Goal: Use online tool/utility: Utilize a website feature to perform a specific function

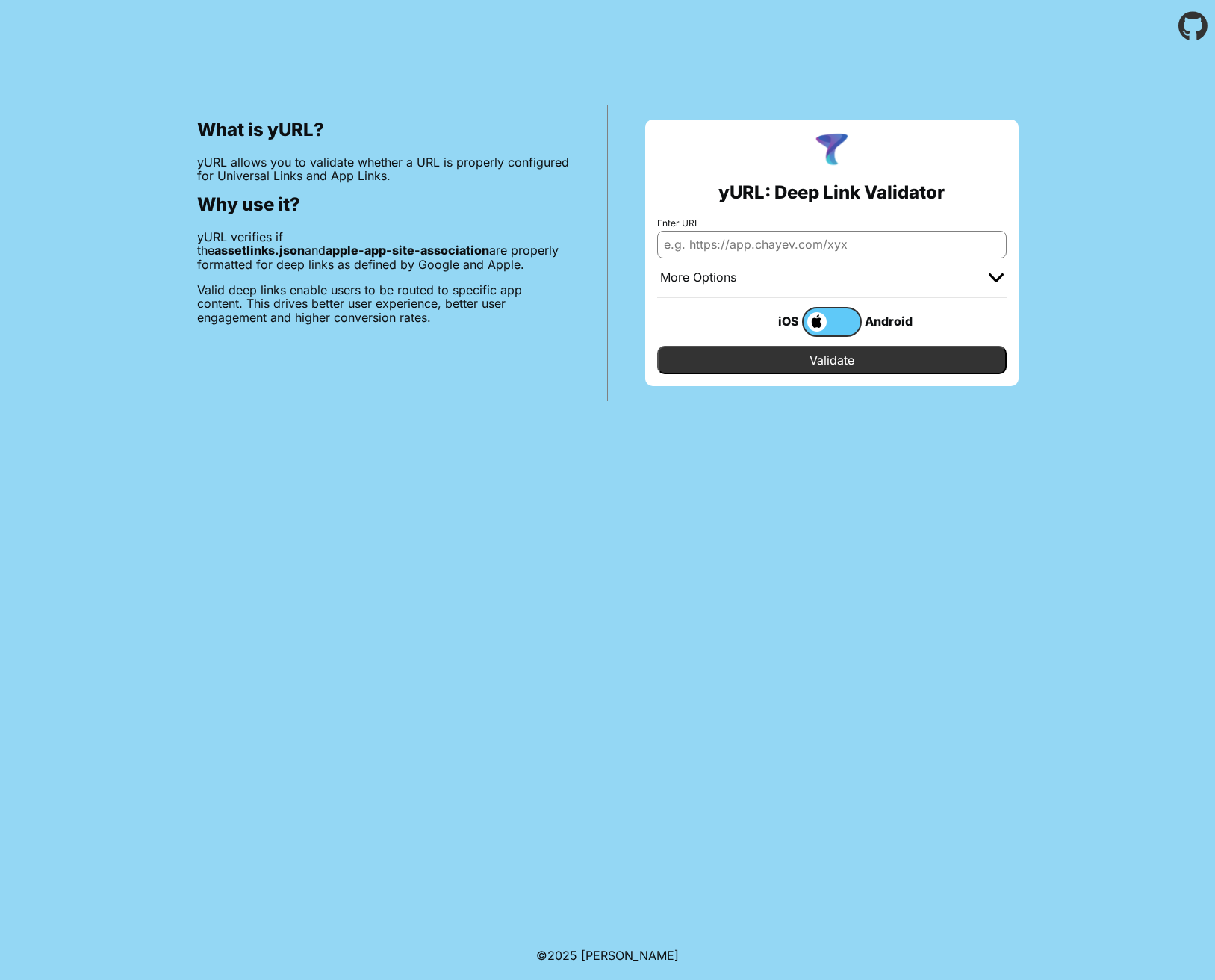
click at [737, 244] on input "Enter URL" at bounding box center [832, 244] width 350 height 27
paste input "mandanten.vrn.de/trips"
type input "mandanten.vrn.de/trips"
click at [832, 360] on input "Validate" at bounding box center [832, 360] width 350 height 28
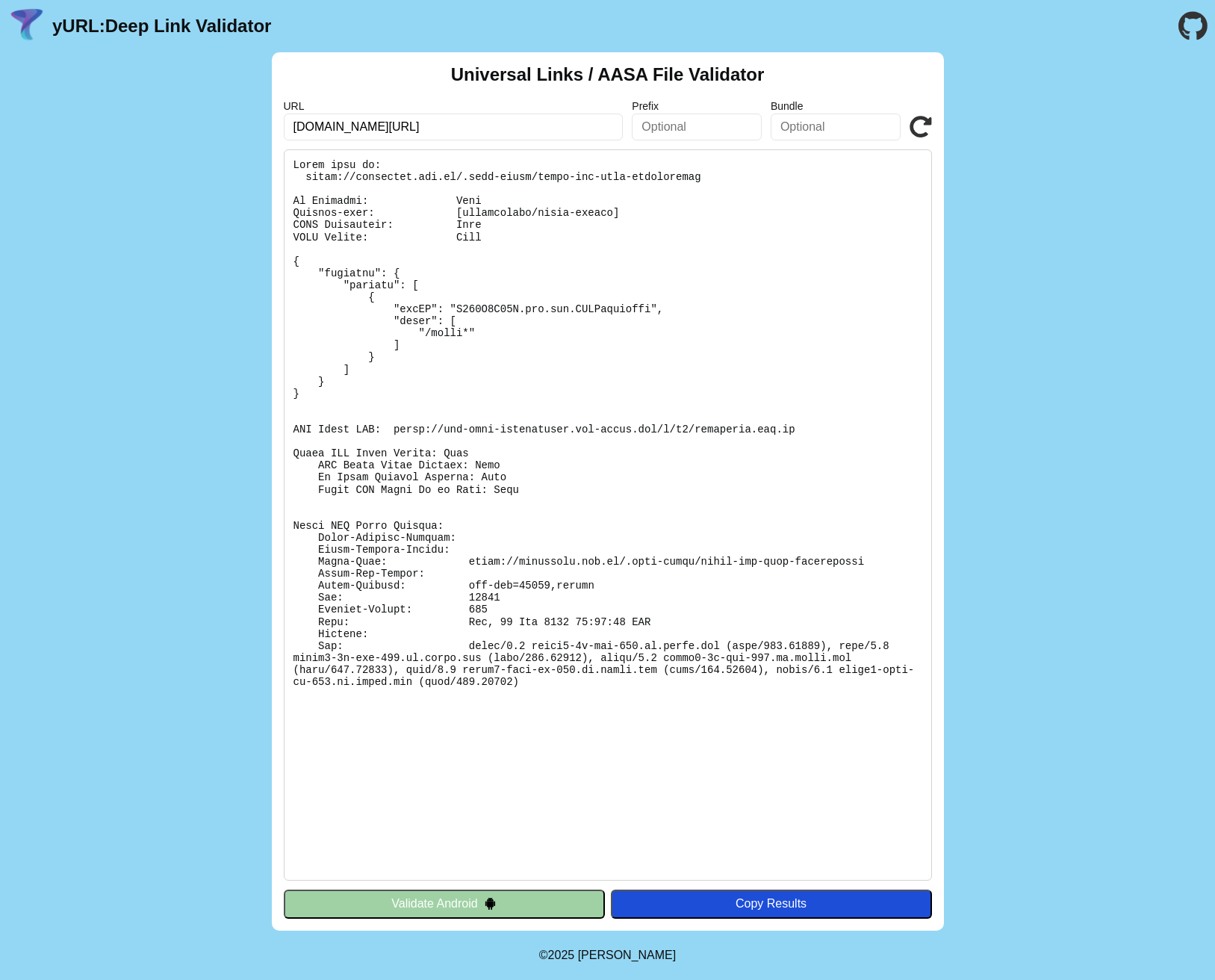
click at [351, 121] on input "[DOMAIN_NAME][URL]" at bounding box center [454, 127] width 340 height 27
click at [768, 115] on div "URL mandanten.vrn.de/trips Prefix Bundle Validate" at bounding box center [608, 120] width 649 height 40
click at [843, 128] on input "text" at bounding box center [836, 127] width 130 height 27
paste input "com.[PERSON_NAME].nvbwbwmobile"
type input "com.[PERSON_NAME].nvbwbwmobile"
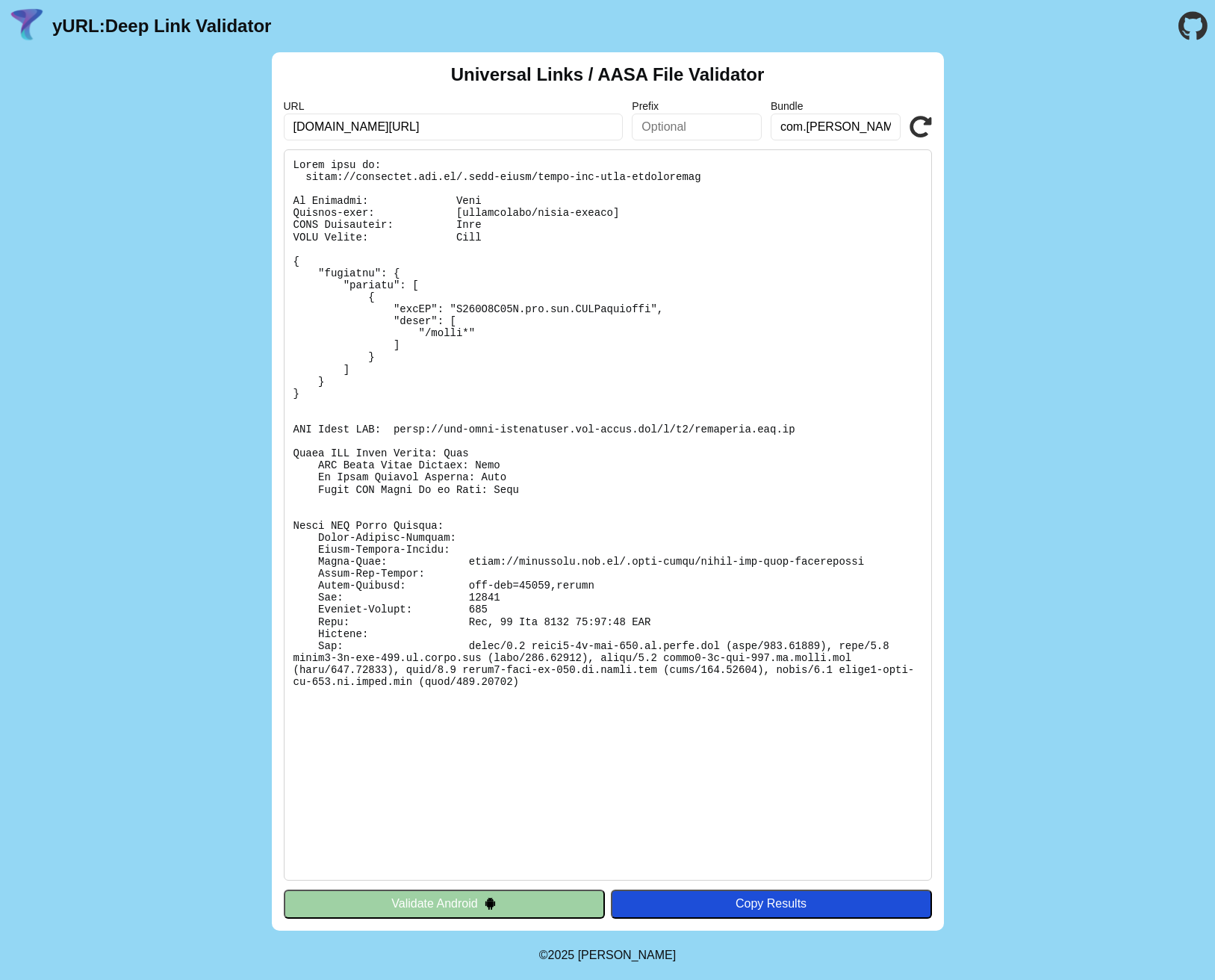
click at [422, 126] on input "mandanten.vrn.de/trips" at bounding box center [454, 127] width 340 height 27
click button "Validate" at bounding box center [0, 0] width 0 height 0
click at [847, 129] on input "com.[PERSON_NAME].nvbwbwmobile" at bounding box center [836, 127] width 130 height 27
click button "Validate" at bounding box center [0, 0] width 0 height 0
click at [913, 129] on icon at bounding box center [920, 126] width 22 height 22
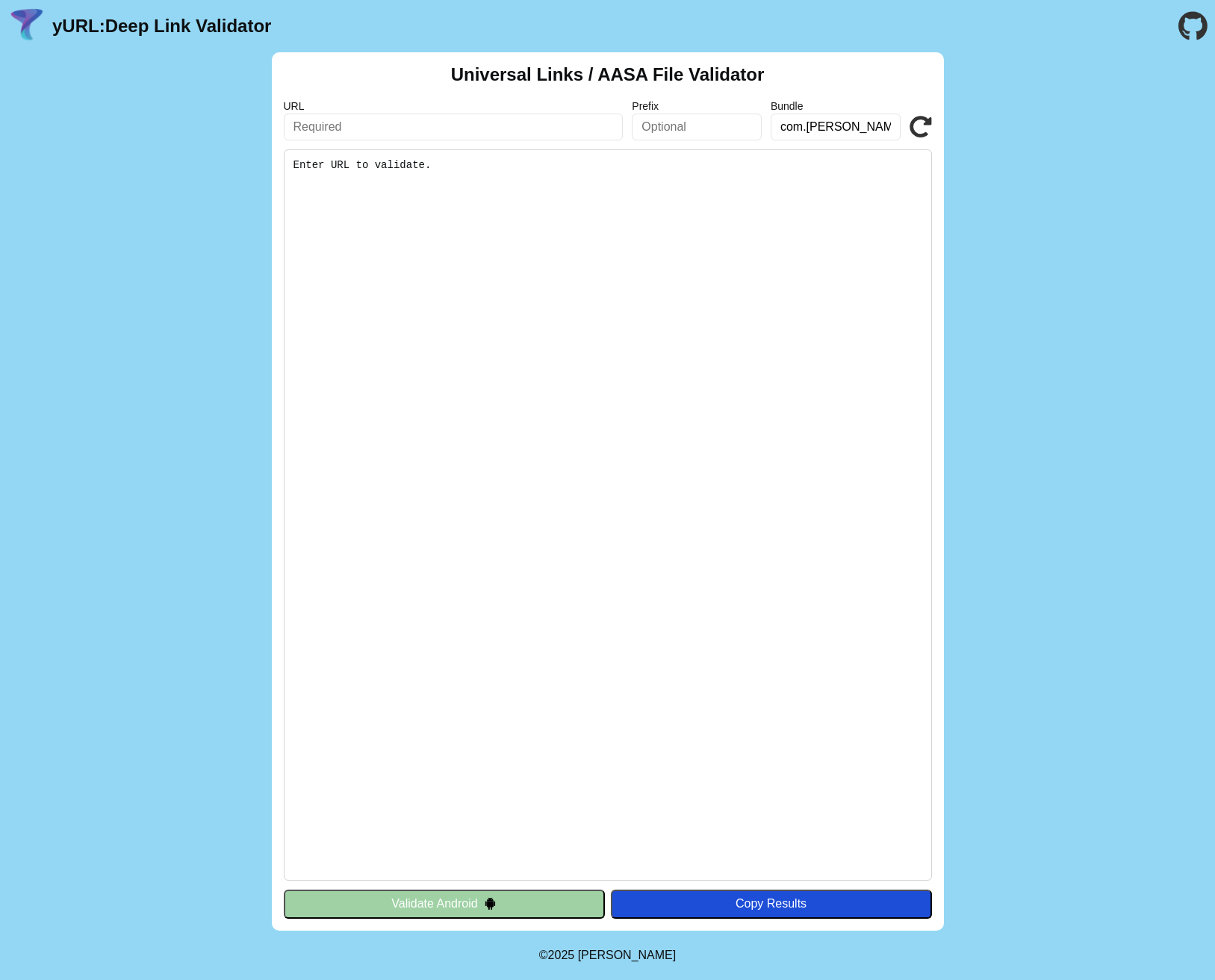
click at [805, 128] on input "com.mentz.nvbwbwmobile" at bounding box center [836, 127] width 130 height 27
click at [909, 130] on div "URL Prefix Bundle com.mentz.nvbwbwmobile Validate" at bounding box center [608, 120] width 649 height 40
click at [927, 130] on icon at bounding box center [920, 126] width 22 height 22
click at [99, 22] on link "yURL: Deep Link Validator" at bounding box center [162, 27] width 219 height 21
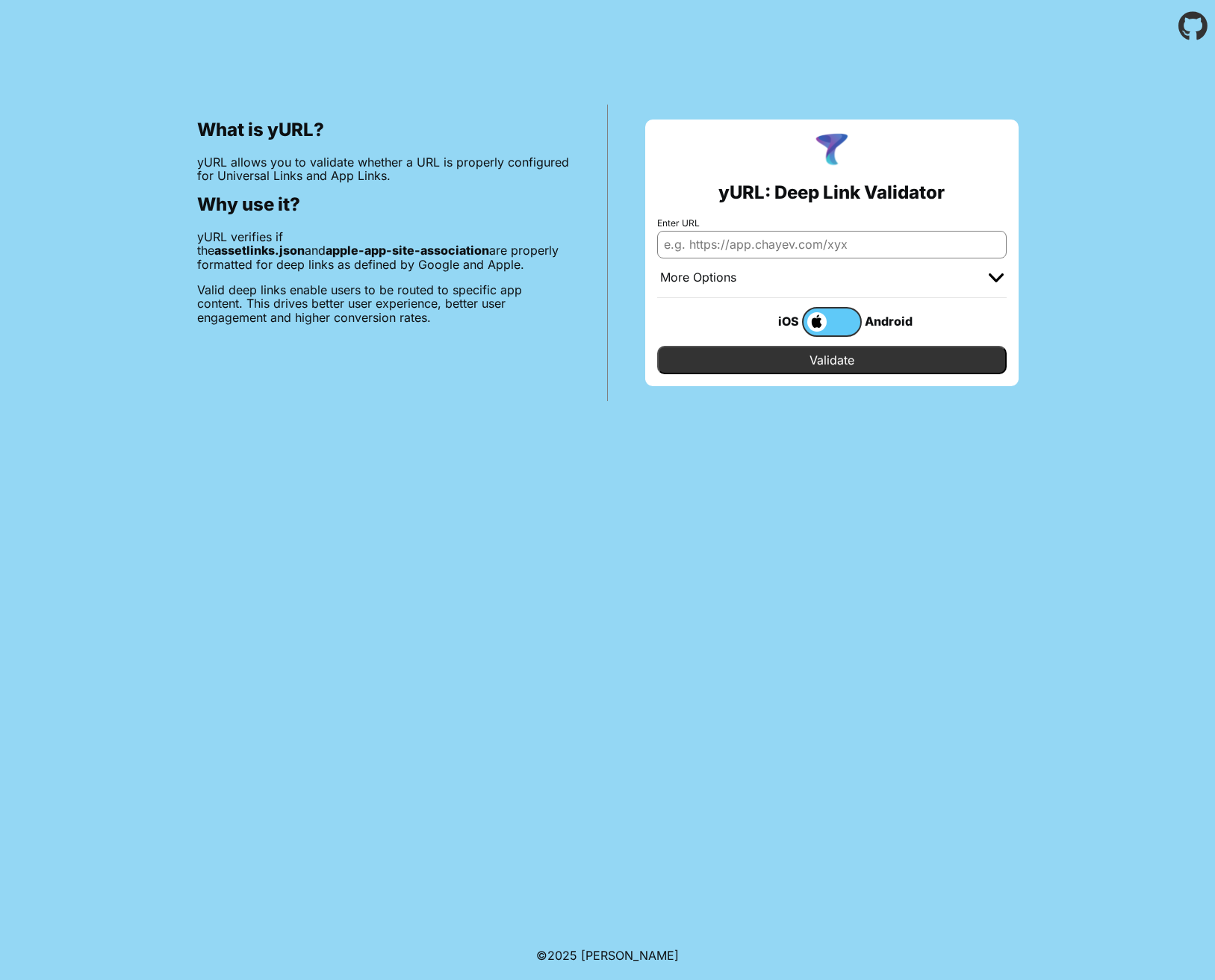
drag, startPoint x: 715, startPoint y: 229, endPoint x: 724, endPoint y: 234, distance: 10.3
click at [719, 232] on div "Enter URL" at bounding box center [832, 238] width 350 height 40
click at [732, 241] on input "Enter URL" at bounding box center [832, 244] width 350 height 27
paste input "com.[PERSON_NAME].nvbwbwmobile"
type input "com.[PERSON_NAME].nvbwbwmobile"
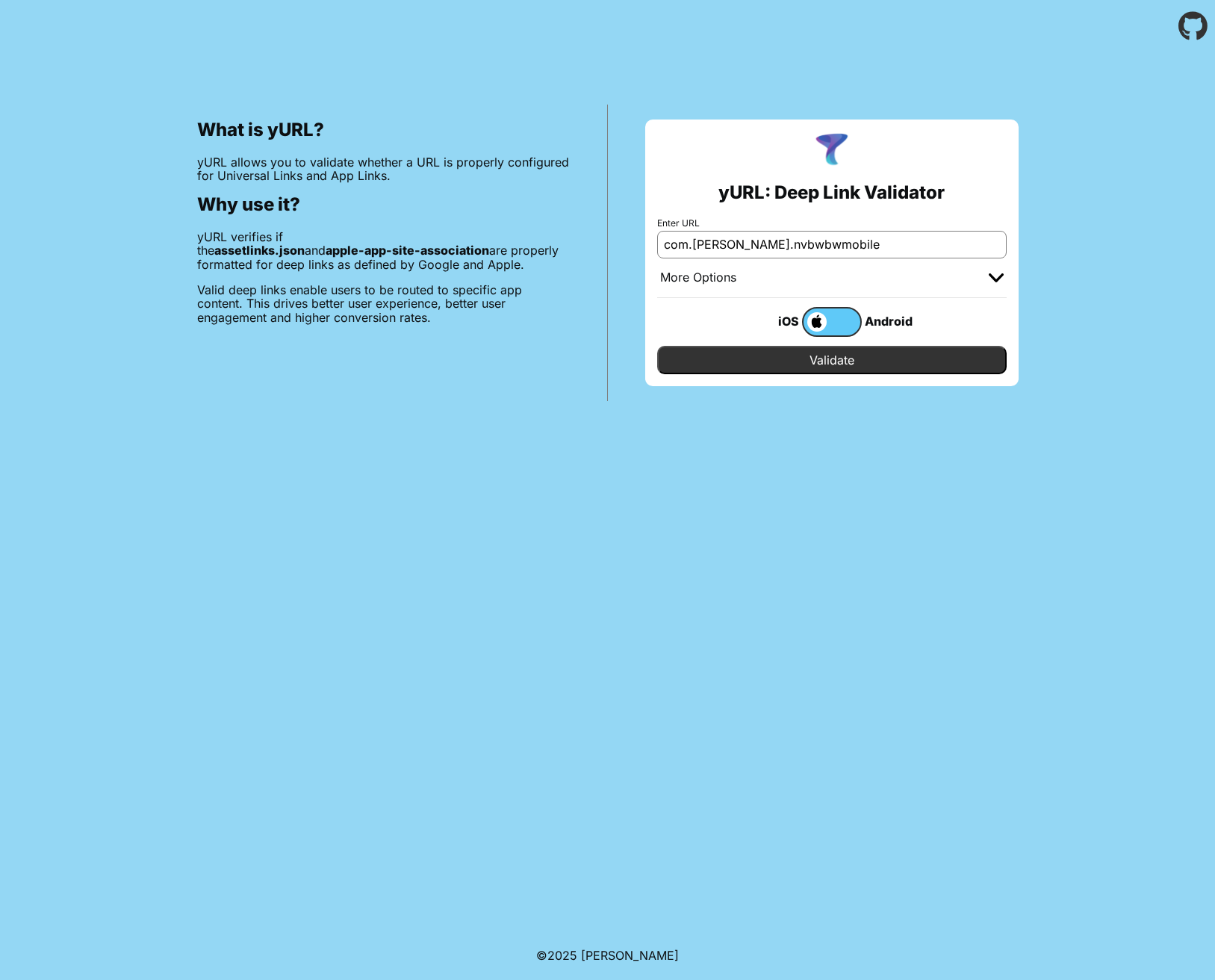
click at [795, 357] on input "Validate" at bounding box center [832, 360] width 350 height 28
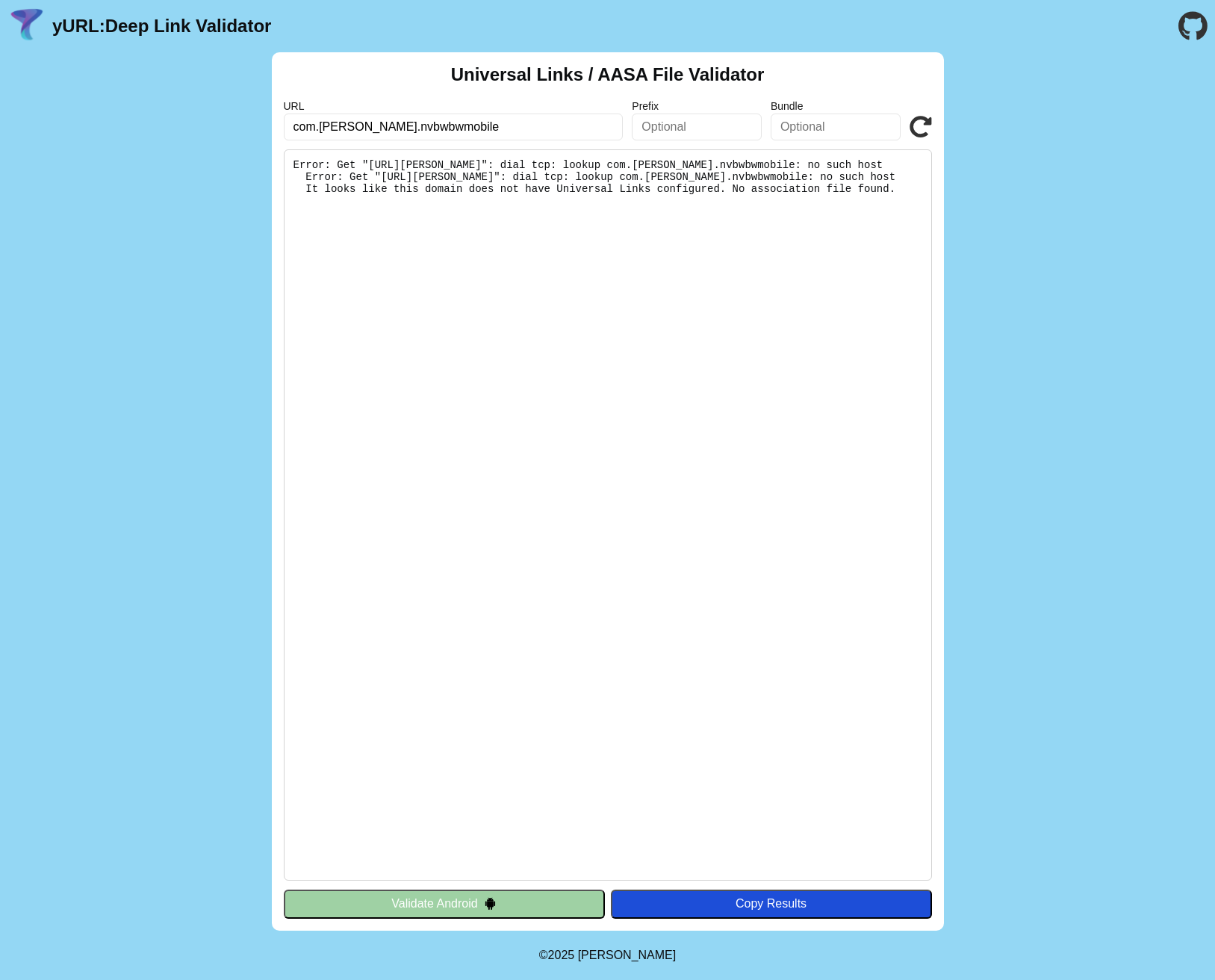
click at [418, 130] on input "com.[PERSON_NAME].nvbwbwmobile" at bounding box center [454, 127] width 340 height 27
paste input "shop-test.vrr-db-ticketshop.d"
type input "shop-test.vrr-db-ticketshop.de"
click button "Validate" at bounding box center [0, 0] width 0 height 0
